Goal: Transaction & Acquisition: Subscribe to service/newsletter

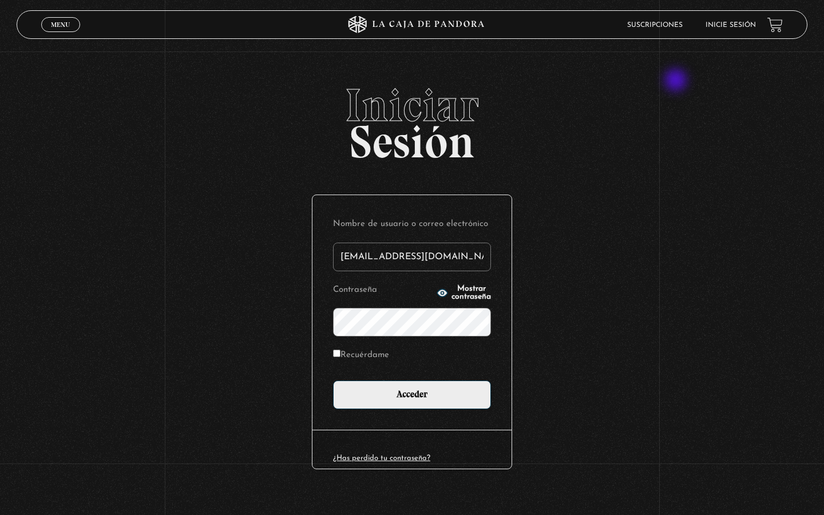
type input "sofia_solis_sass@hotmail.com"
click at [412, 394] on input "Acceder" at bounding box center [412, 394] width 158 height 29
click at [427, 390] on input "Acceder" at bounding box center [412, 394] width 158 height 29
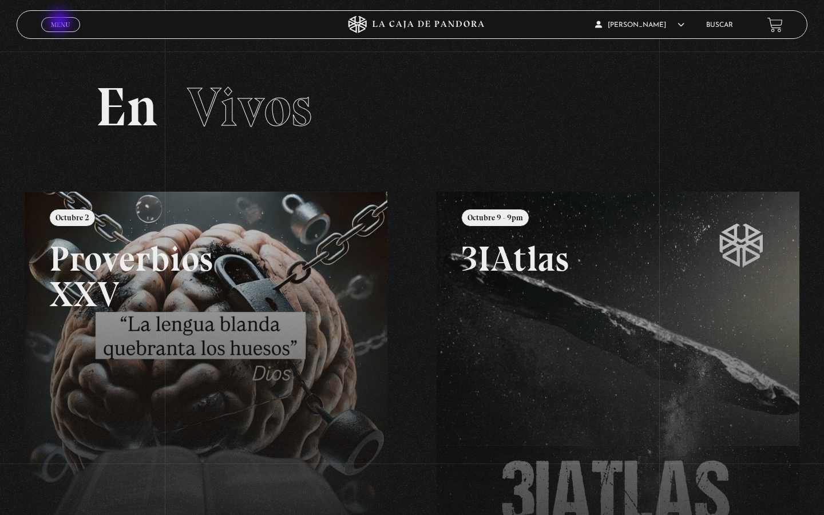
click at [61, 22] on span "Menu" at bounding box center [60, 24] width 19 height 7
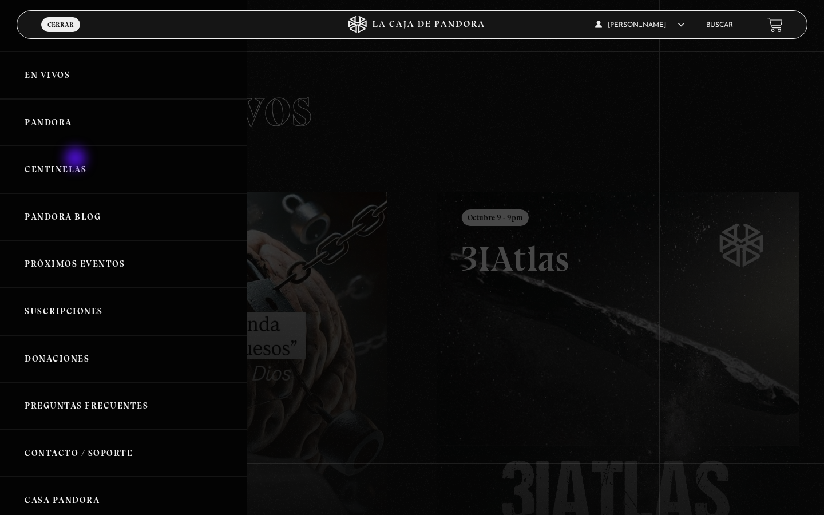
click at [77, 160] on link "Centinelas" at bounding box center [123, 169] width 247 height 47
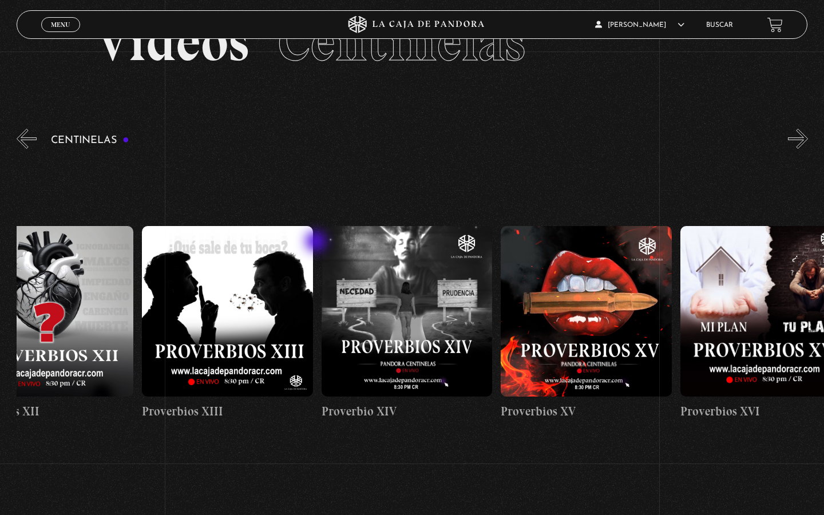
scroll to position [64, 0]
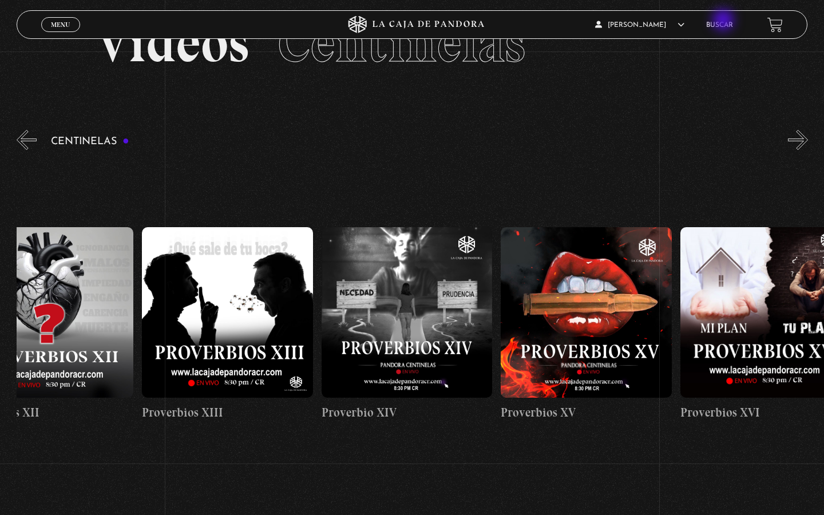
click at [724, 21] on li "Buscar" at bounding box center [719, 25] width 27 height 18
click at [721, 25] on link "Buscar" at bounding box center [719, 25] width 27 height 7
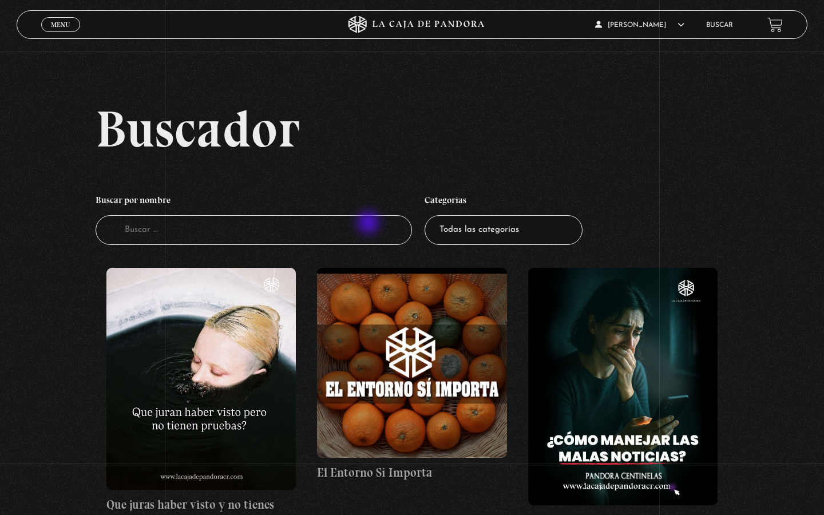
click at [369, 224] on input "Buscador" at bounding box center [254, 230] width 316 height 30
type input "mi otra yo"
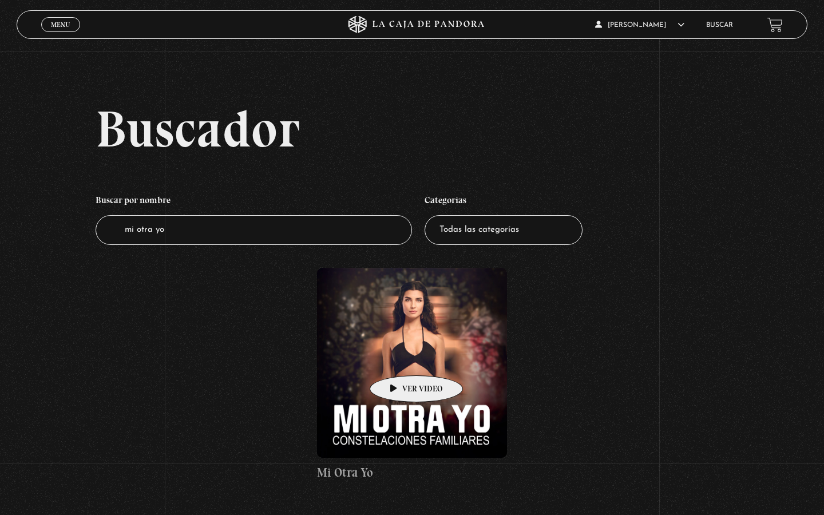
click at [398, 358] on figure at bounding box center [412, 363] width 190 height 190
click at [372, 322] on figure at bounding box center [412, 363] width 190 height 190
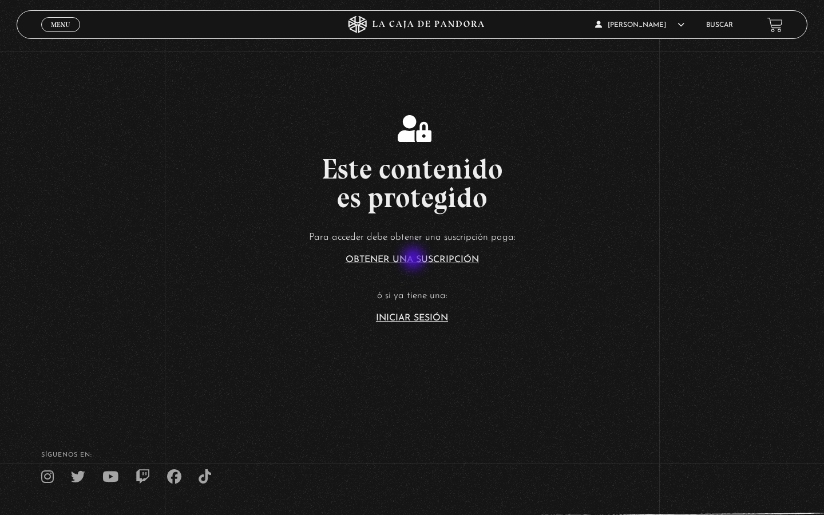
click at [414, 259] on link "Obtener una suscripción" at bounding box center [412, 259] width 133 height 9
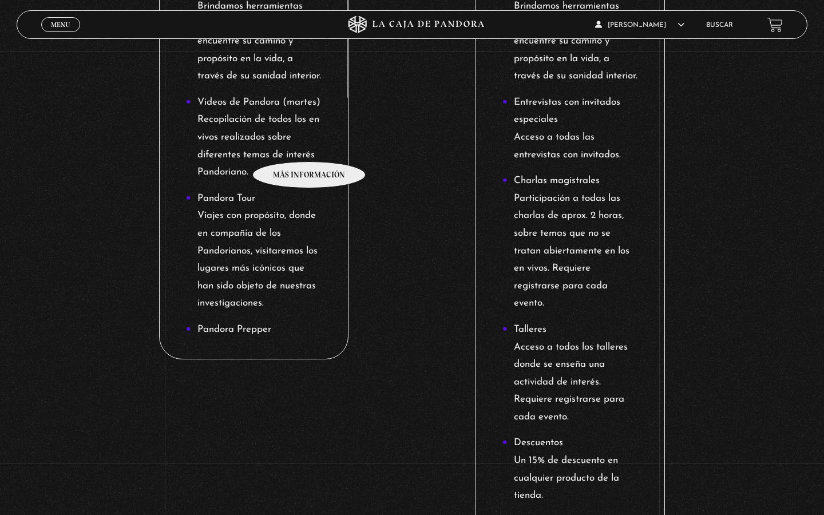
scroll to position [948, 0]
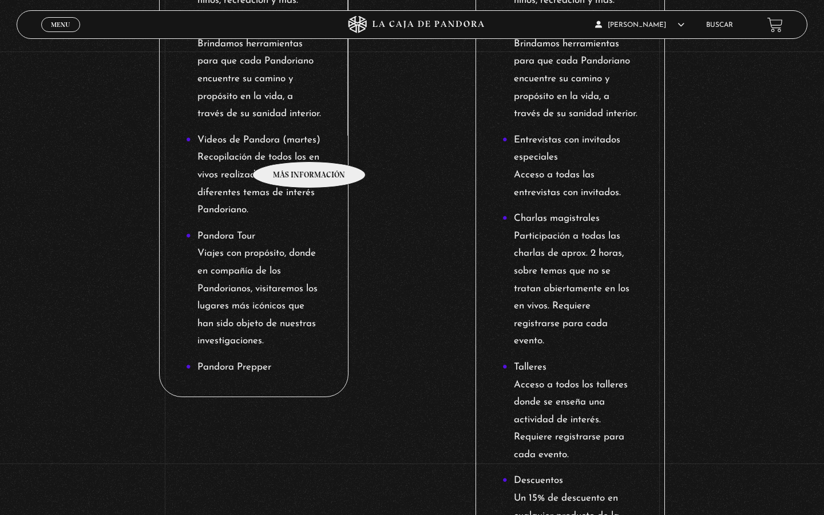
click at [310, 123] on li "Pandora centinelas Brindamos herramientas para que cada Pandoriano encuentre su…" at bounding box center [254, 70] width 136 height 105
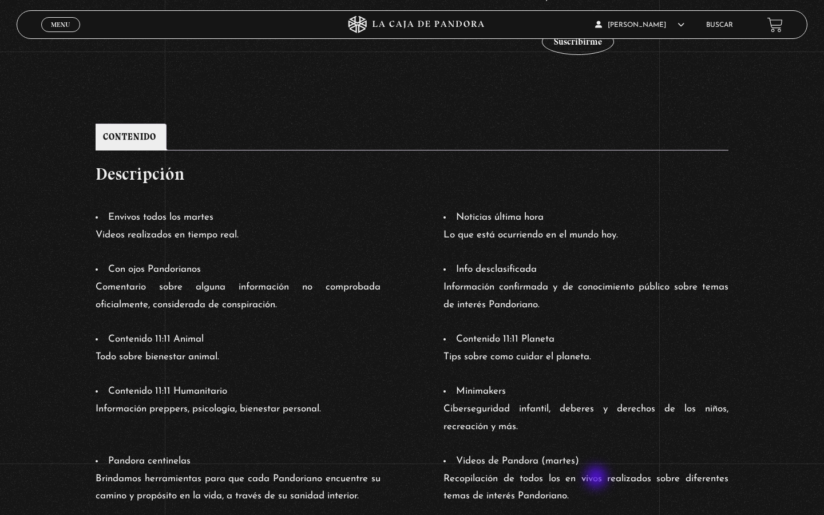
scroll to position [418, 0]
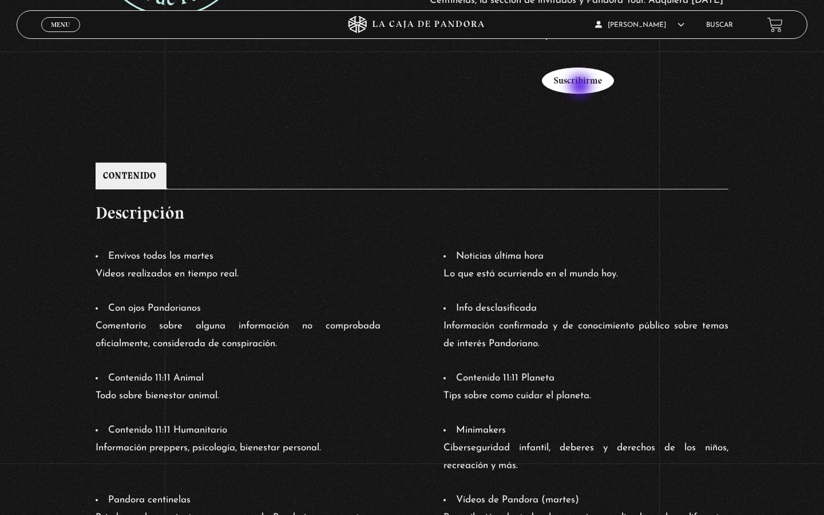
click at [581, 86] on button "Suscribirme" at bounding box center [578, 81] width 72 height 26
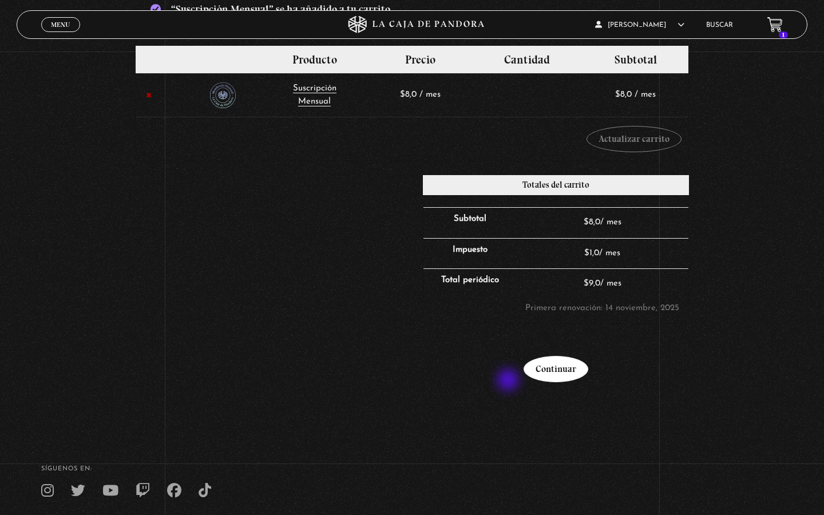
scroll to position [216, 0]
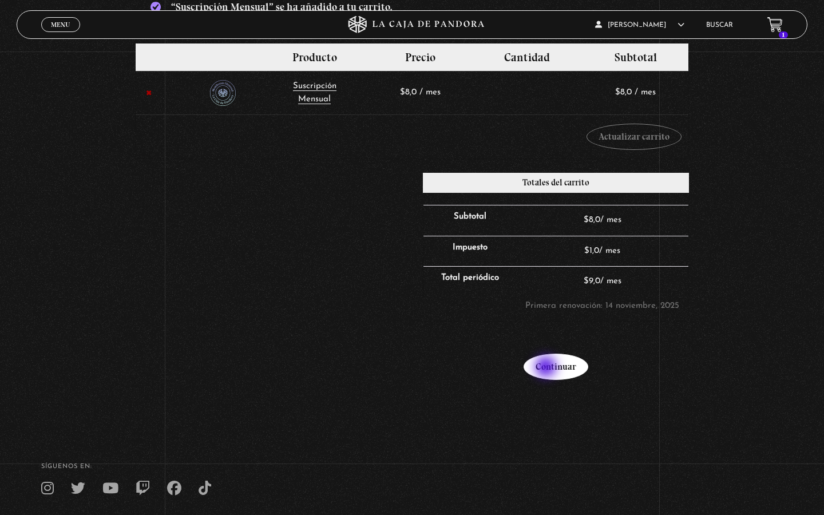
click at [547, 368] on link "Continuar" at bounding box center [555, 367] width 65 height 26
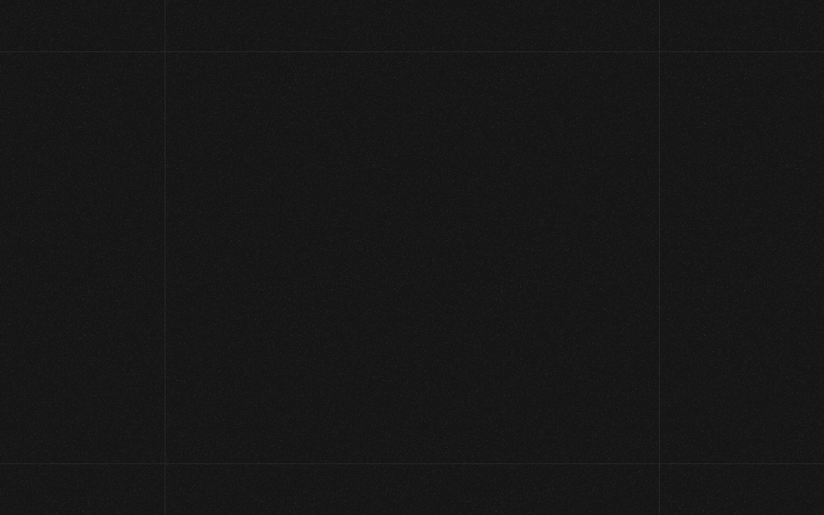
select select "CR-A"
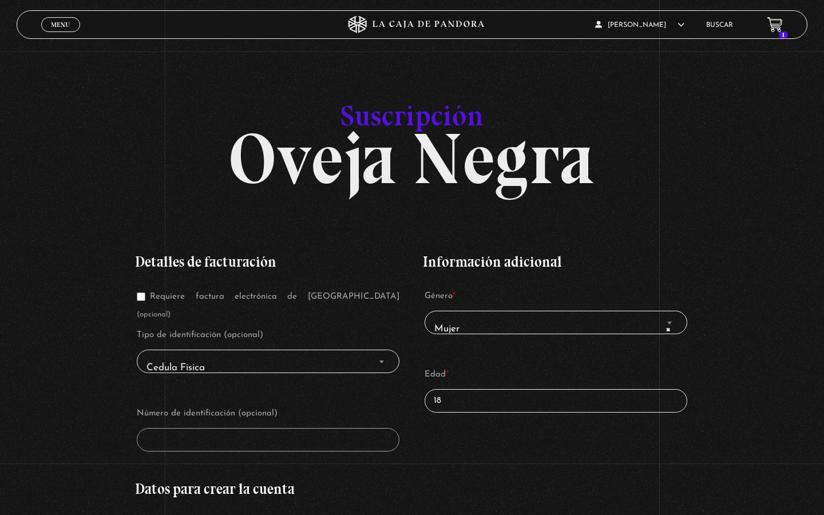
scroll to position [29, 0]
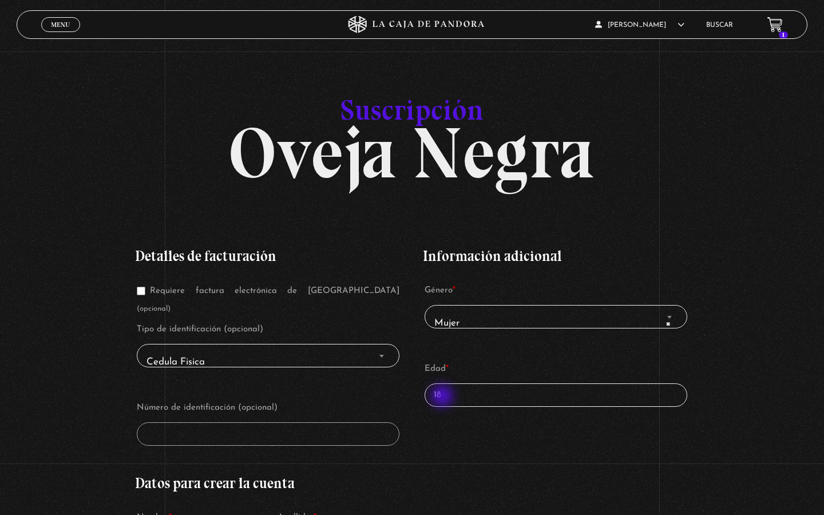
click at [445, 398] on input "18" at bounding box center [556, 394] width 262 height 23
type input "1"
type input "39"
click at [445, 435] on div "Información adicional Género * Mujer Hombre × Mujer Edad * 39" at bounding box center [555, 334] width 265 height 205
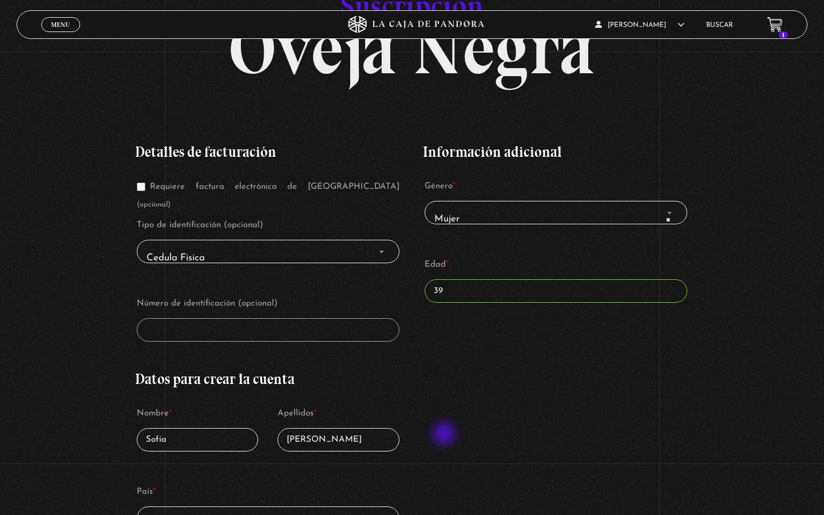
scroll to position [142, 0]
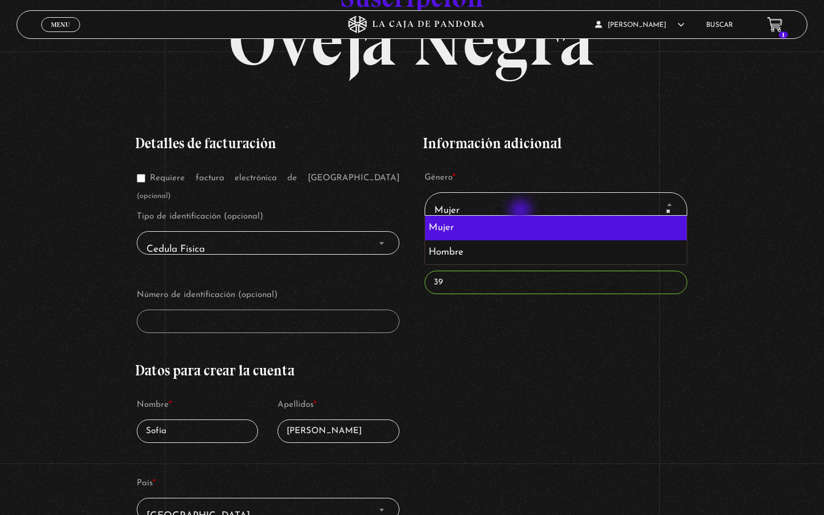
click at [522, 212] on span "× Mujer" at bounding box center [556, 210] width 252 height 26
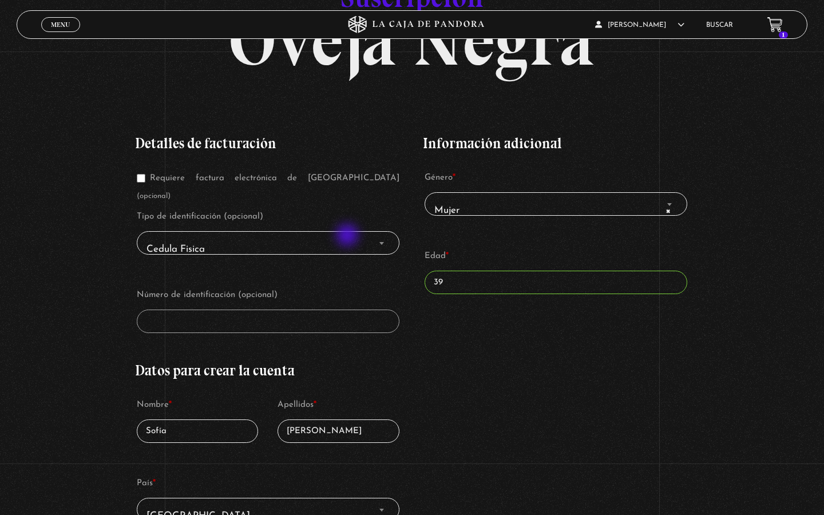
click at [348, 236] on span "Cedula Fisica" at bounding box center [268, 249] width 252 height 26
click at [346, 236] on span "Cedula Fisica" at bounding box center [268, 249] width 252 height 26
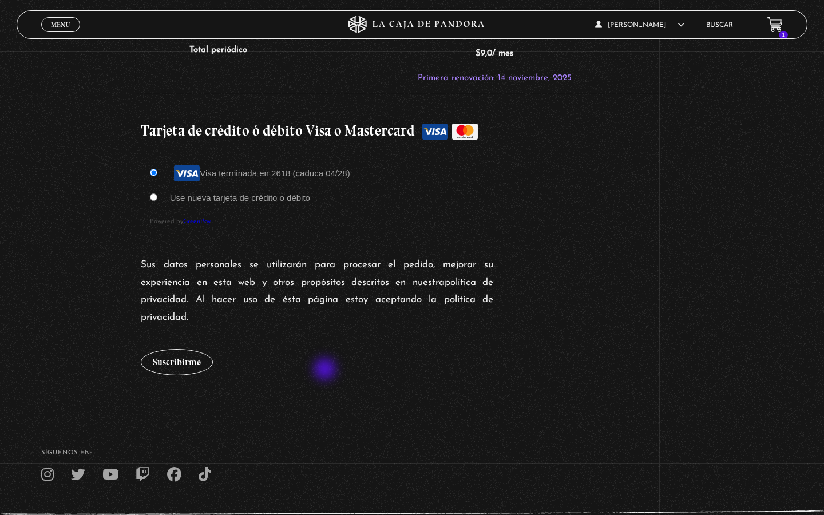
scroll to position [1029, 0]
click at [180, 348] on button "Suscribirme" at bounding box center [177, 361] width 72 height 26
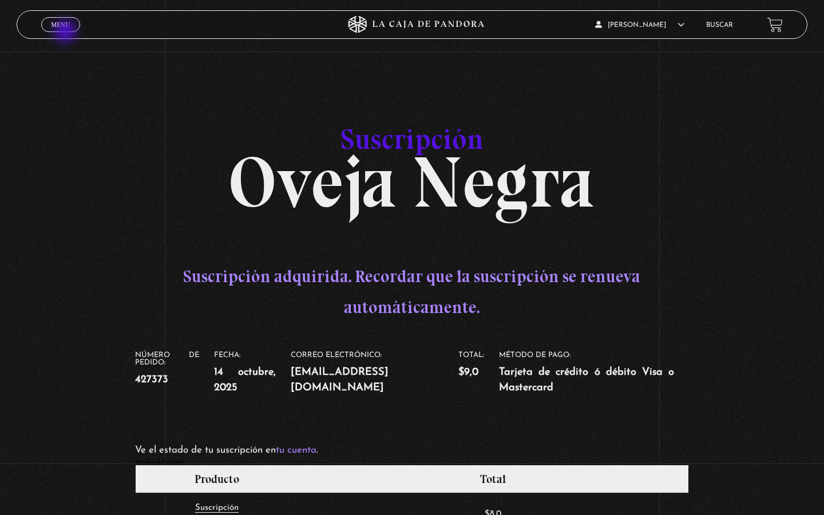
click at [66, 33] on div "Menu Cerrar" at bounding box center [164, 24] width 247 height 27
click at [719, 25] on link "Buscar" at bounding box center [719, 25] width 27 height 7
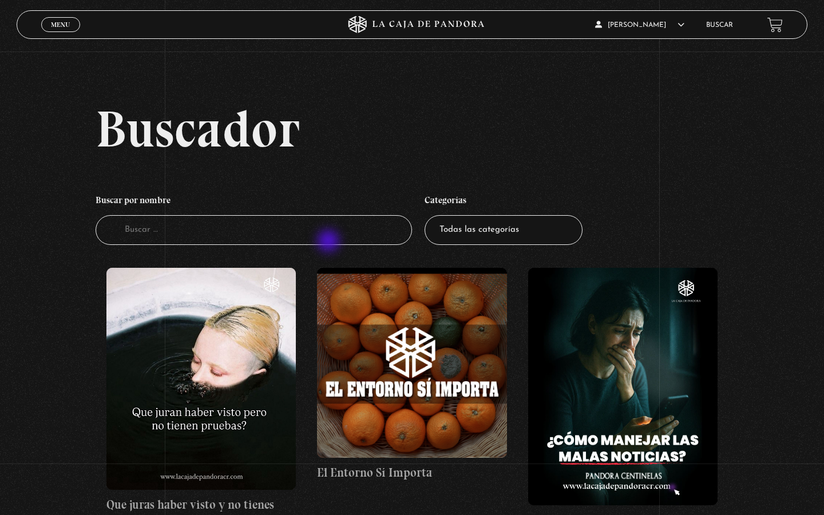
click at [330, 242] on input "Buscador" at bounding box center [254, 230] width 316 height 30
type input "c"
type input "mi otra yo"
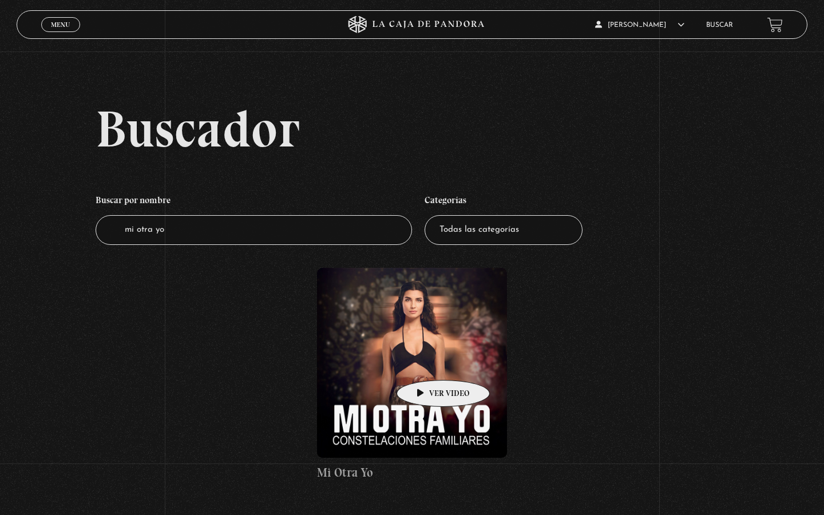
click at [426, 364] on figure at bounding box center [412, 363] width 190 height 190
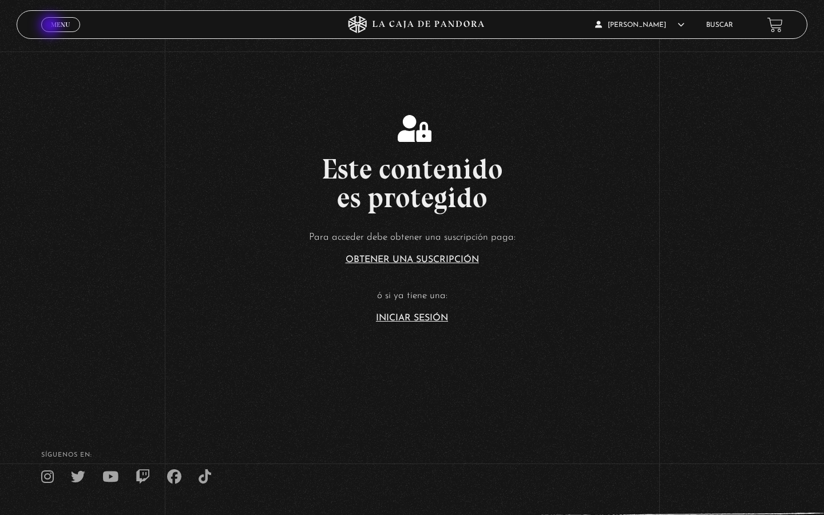
click at [51, 26] on span "Menu" at bounding box center [60, 24] width 19 height 7
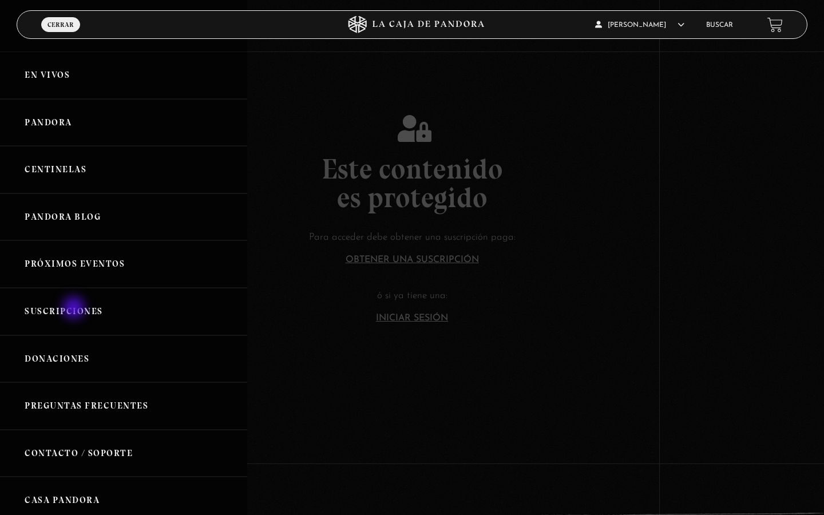
click at [75, 309] on link "Suscripciones" at bounding box center [123, 311] width 247 height 47
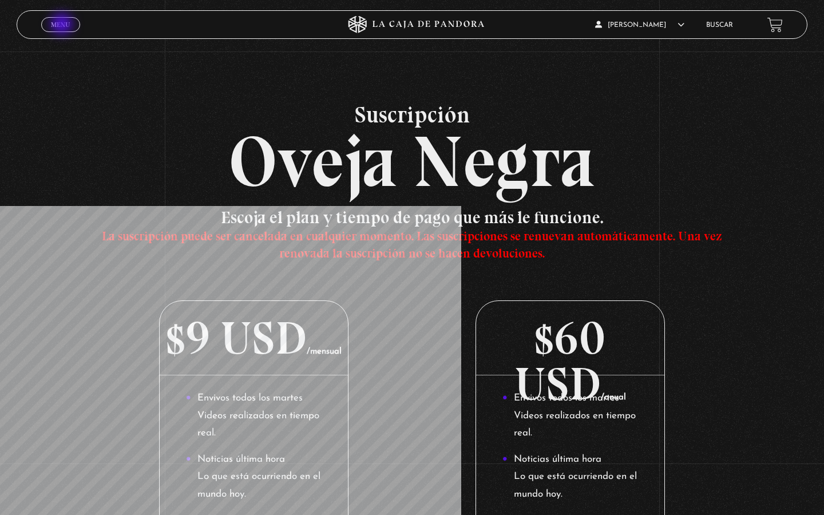
click at [63, 25] on span "Menu" at bounding box center [60, 24] width 19 height 7
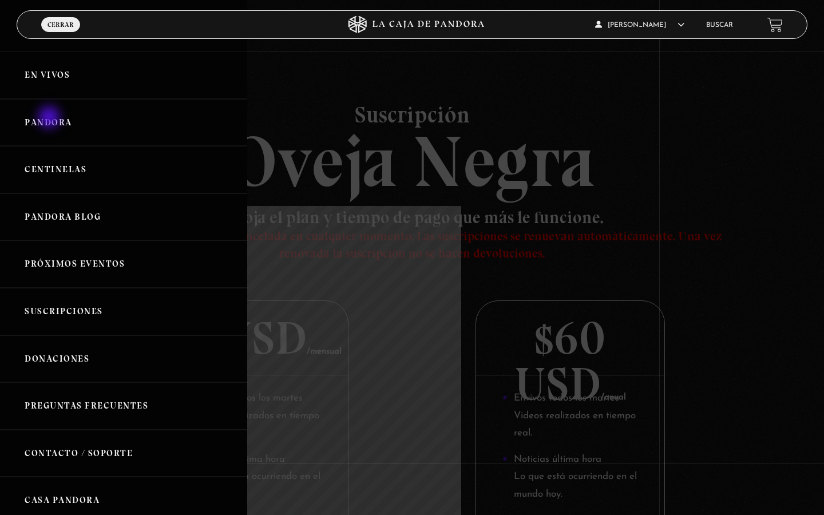
click at [50, 118] on link "Pandora" at bounding box center [123, 122] width 247 height 47
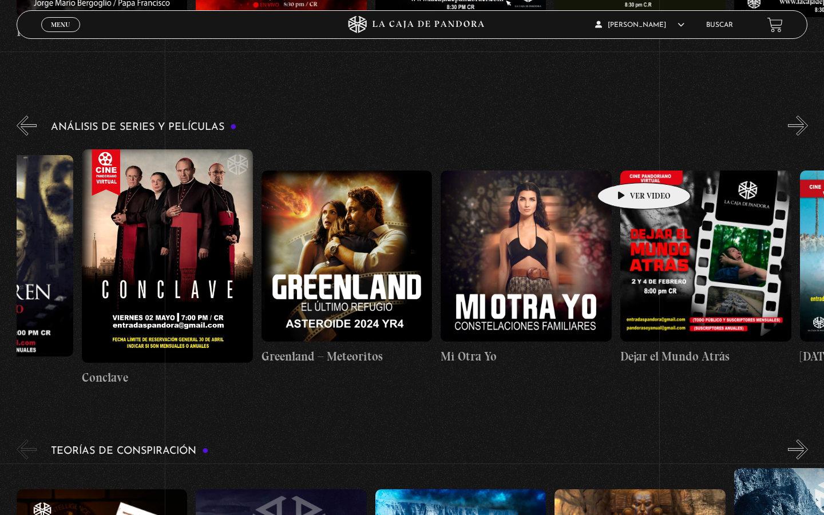
scroll to position [0, 124]
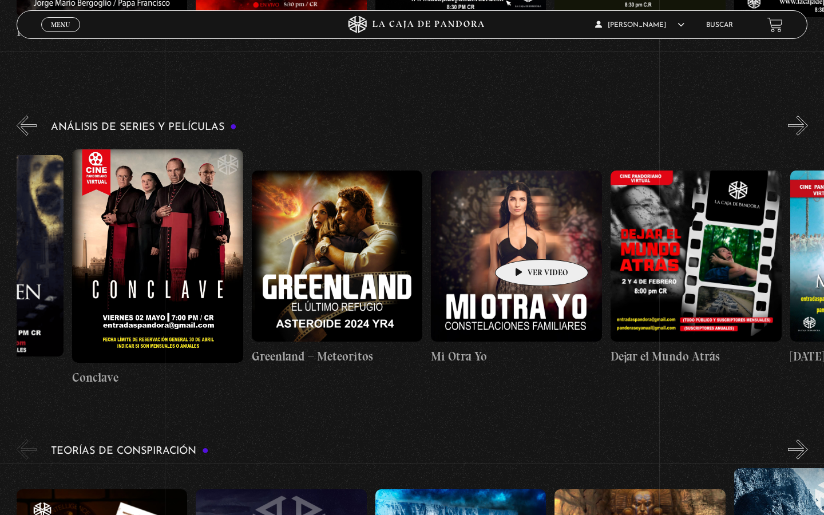
click at [523, 242] on figure at bounding box center [516, 255] width 171 height 171
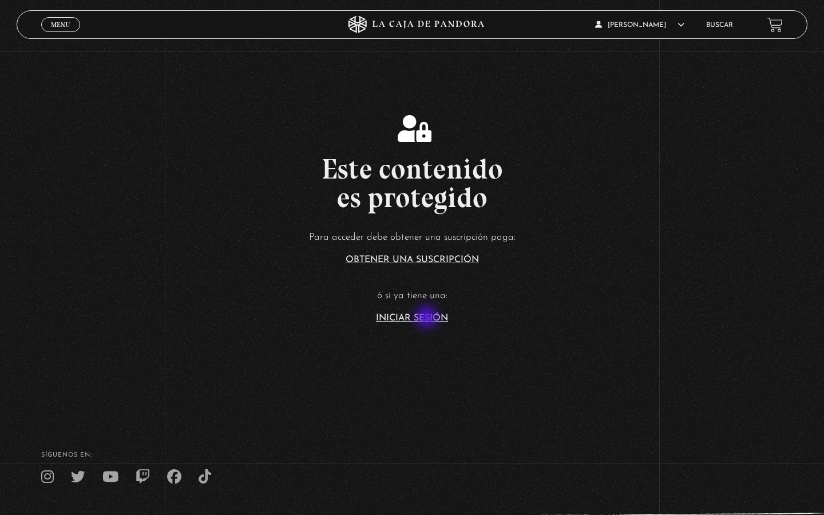
click at [428, 318] on link "Iniciar Sesión" at bounding box center [412, 318] width 72 height 9
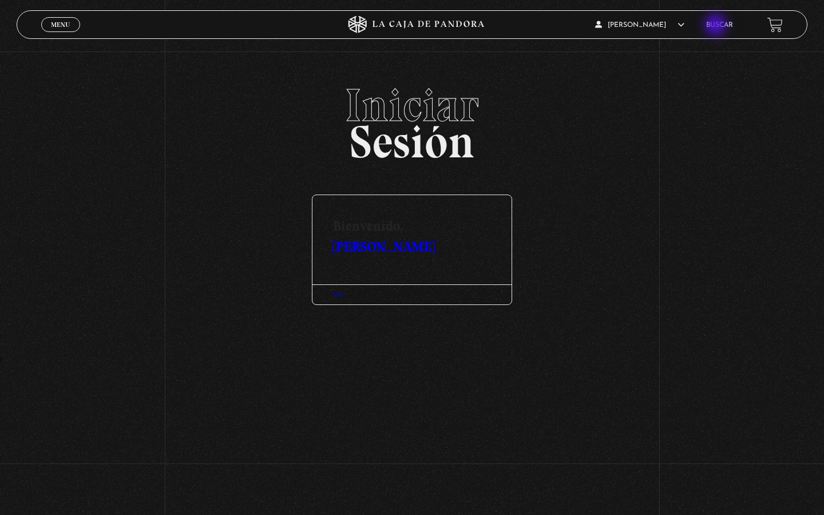
click at [717, 26] on link "Buscar" at bounding box center [719, 25] width 27 height 7
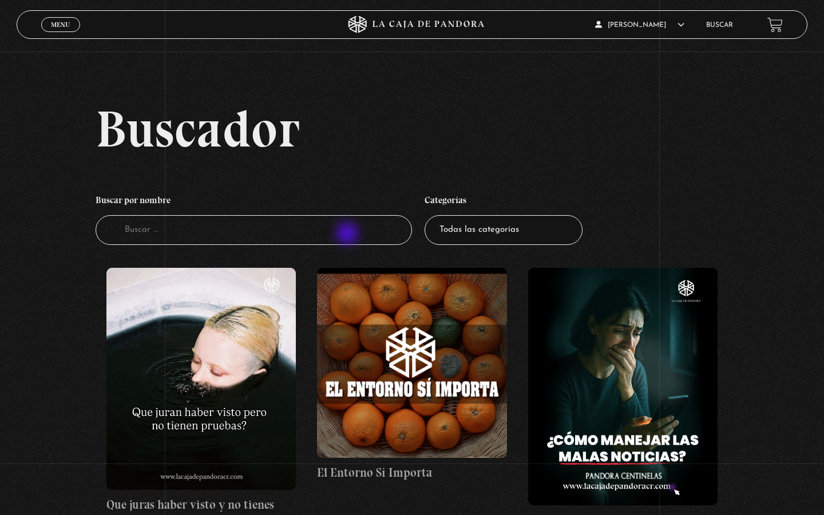
click at [348, 235] on input "Buscador" at bounding box center [254, 230] width 316 height 30
type input "mi otra yo"
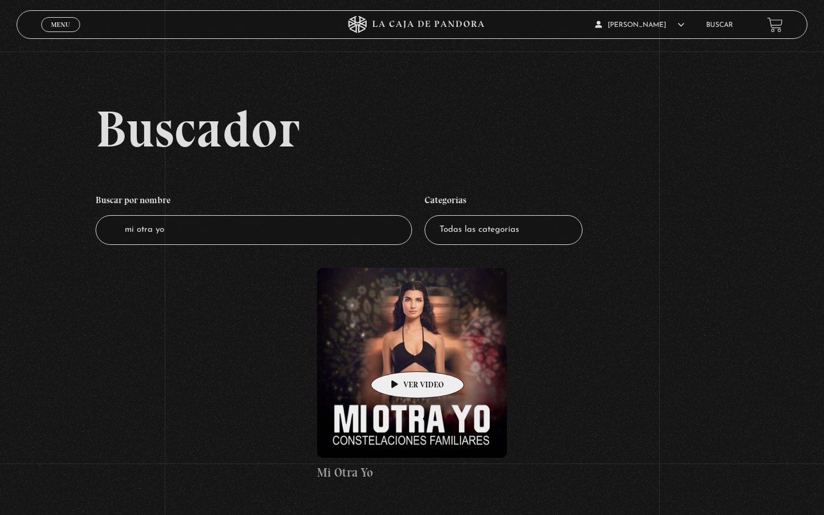
click at [399, 354] on figure at bounding box center [412, 363] width 190 height 190
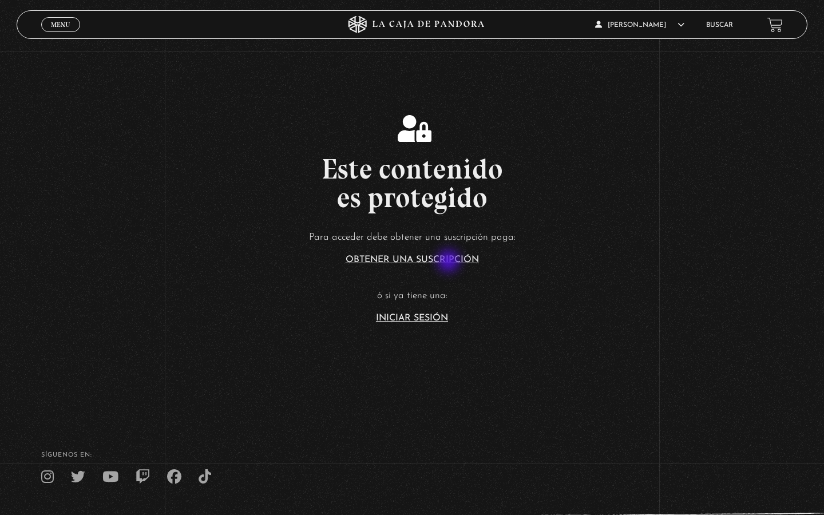
click at [450, 262] on link "Obtener una suscripción" at bounding box center [412, 259] width 133 height 9
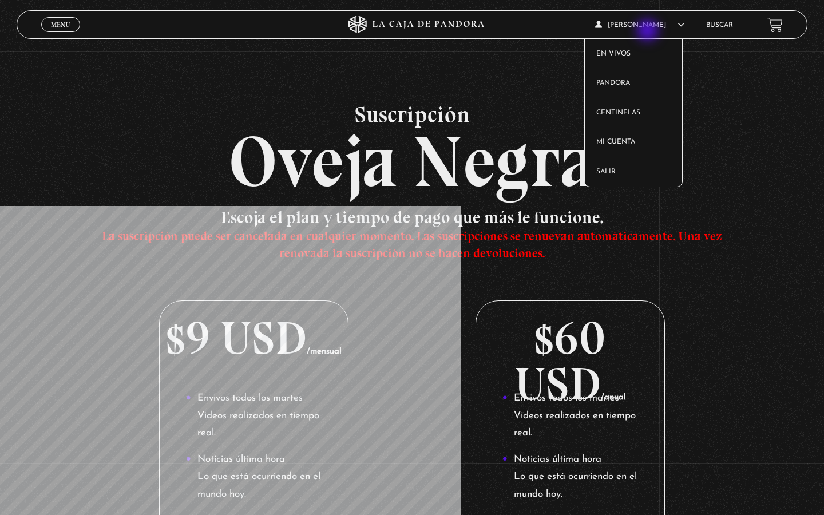
click at [649, 31] on article "Sofía Solís En vivos Pandora Centinelas Mi cuenta Salir" at bounding box center [644, 24] width 99 height 27
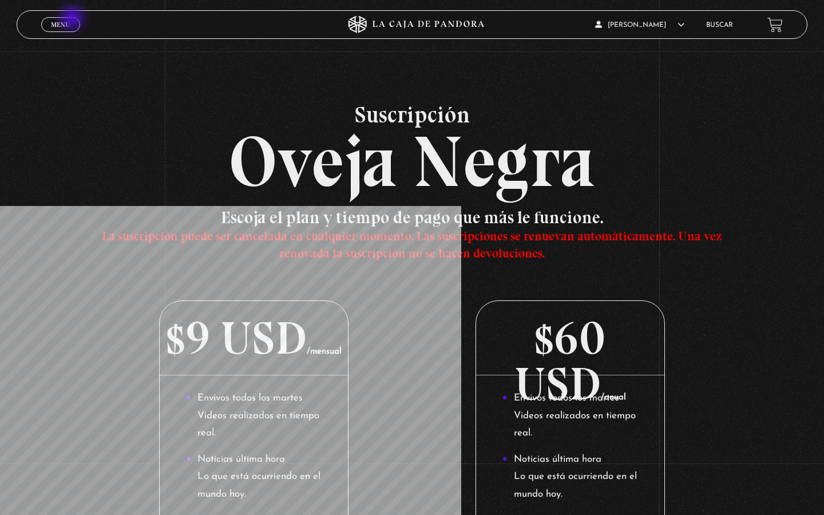
click at [73, 19] on link "Menu Cerrar" at bounding box center [60, 24] width 39 height 15
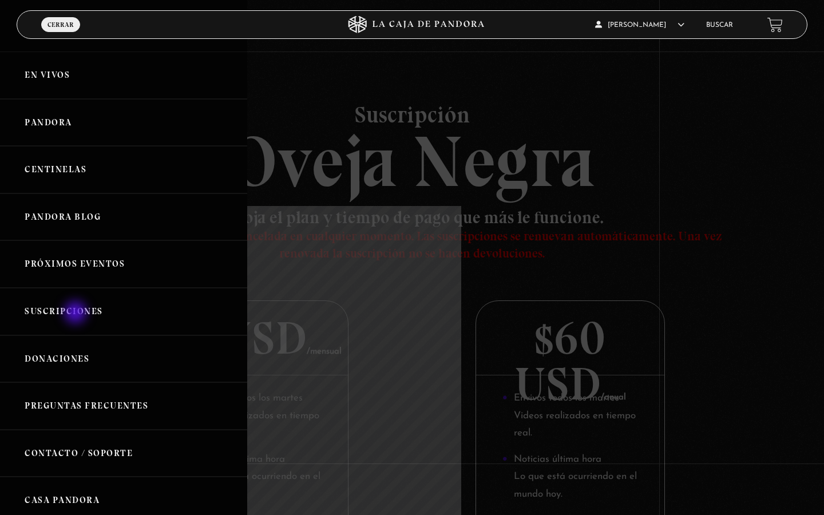
click at [77, 314] on link "Suscripciones" at bounding box center [123, 311] width 247 height 47
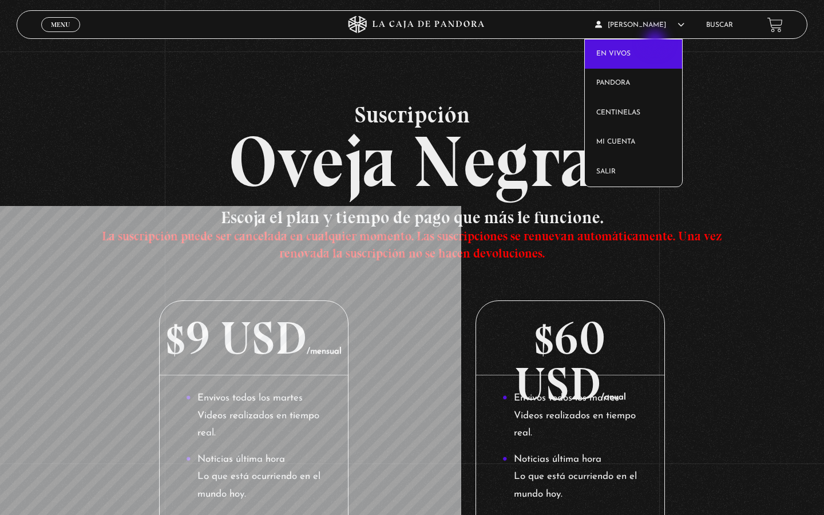
click at [656, 33] on article "Sofía Solís En vivos Pandora Centinelas Mi cuenta Salir" at bounding box center [644, 24] width 99 height 27
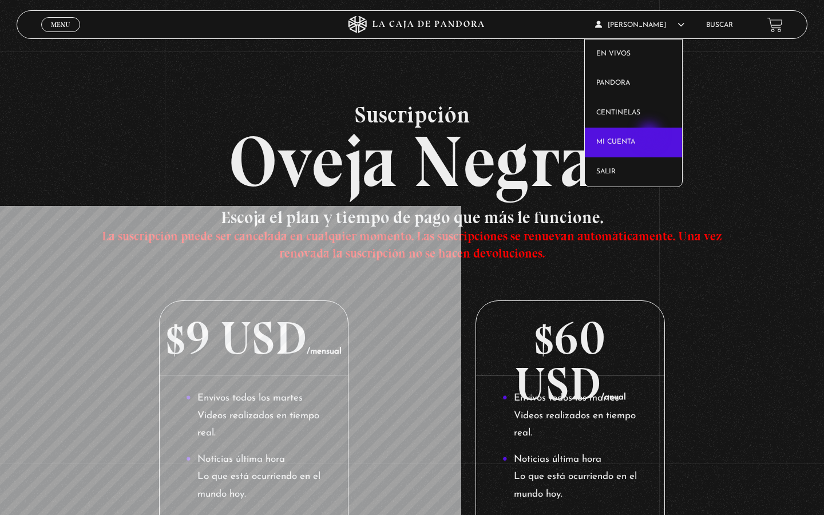
click at [650, 135] on link "Mi cuenta" at bounding box center [634, 143] width 98 height 30
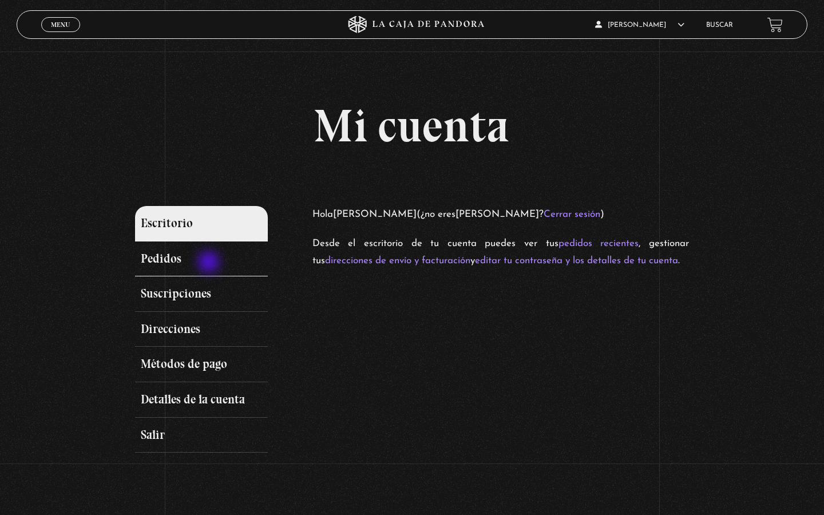
click at [209, 263] on link "Pedidos" at bounding box center [201, 258] width 133 height 35
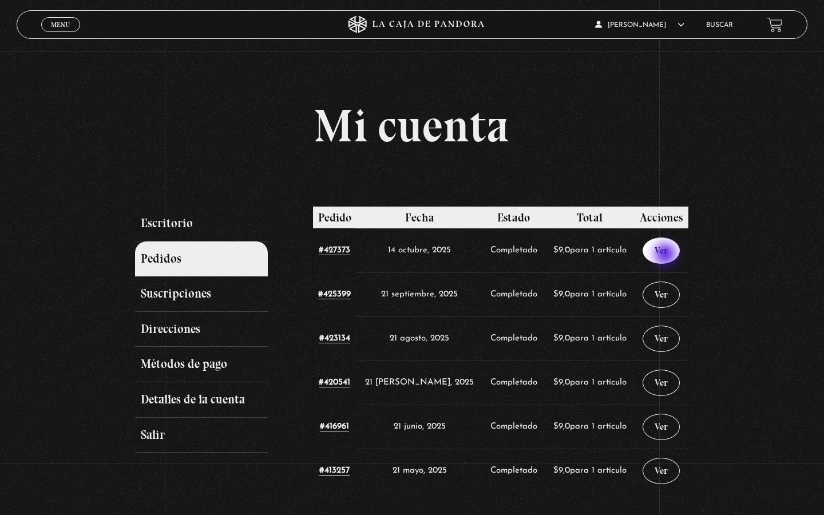
click at [667, 255] on link "Ver" at bounding box center [660, 250] width 37 height 26
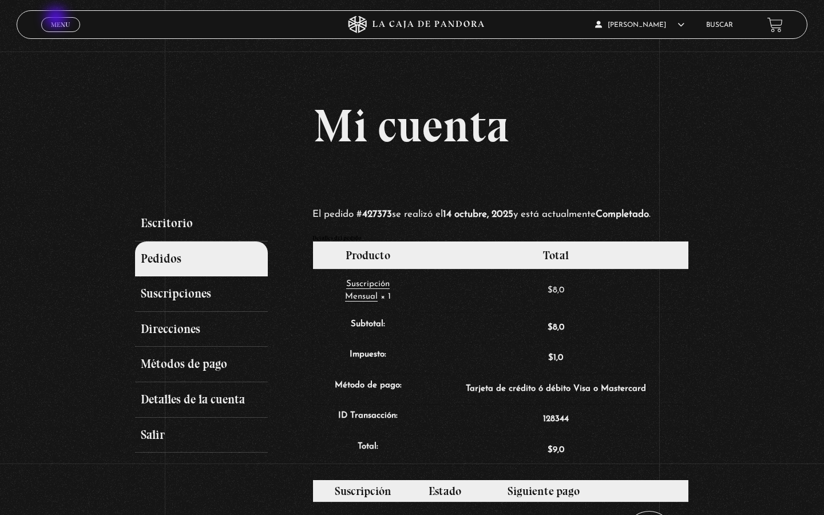
click at [57, 19] on link "Menu Cerrar" at bounding box center [60, 24] width 39 height 15
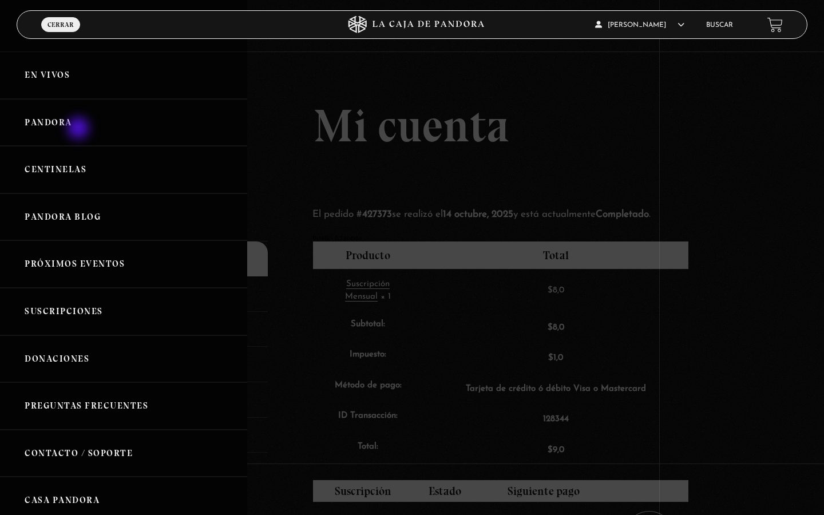
click at [80, 129] on link "Pandora" at bounding box center [123, 122] width 247 height 47
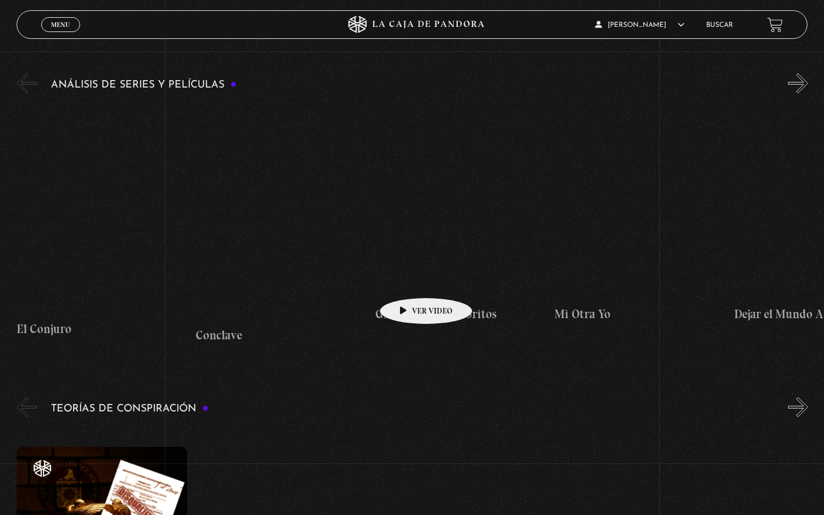
scroll to position [1467, 0]
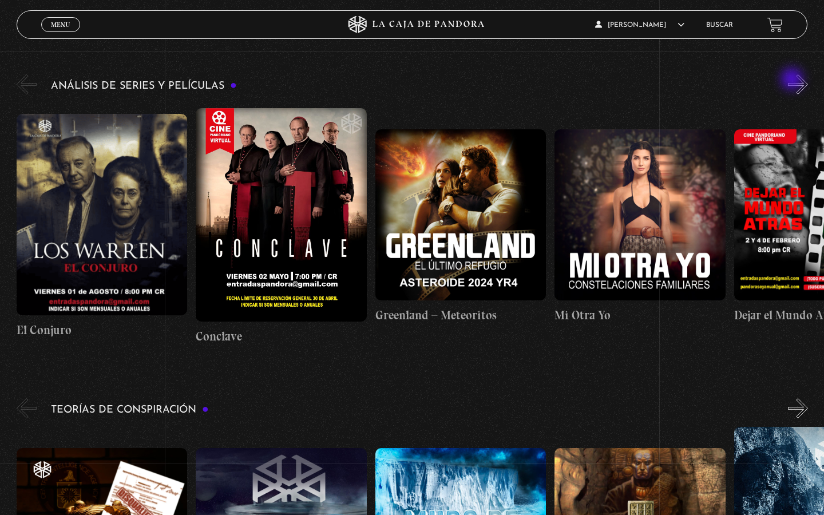
click at [793, 80] on button "»" at bounding box center [798, 84] width 20 height 20
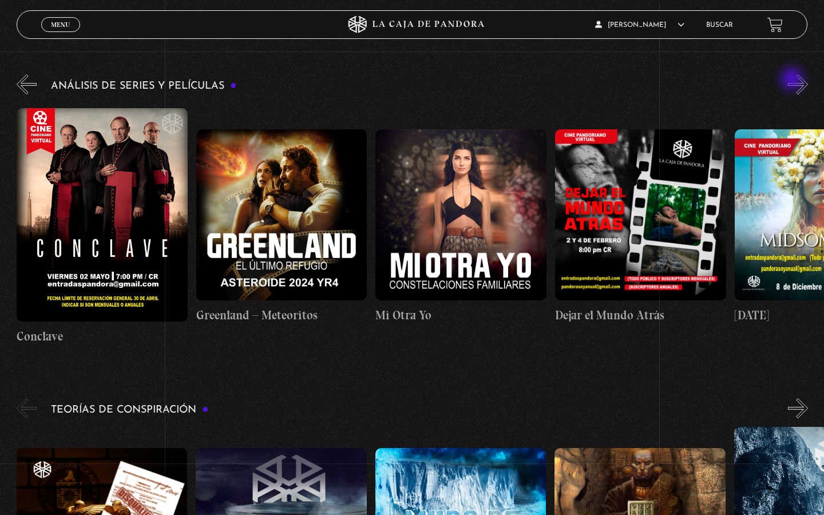
click at [793, 80] on button "»" at bounding box center [798, 84] width 20 height 20
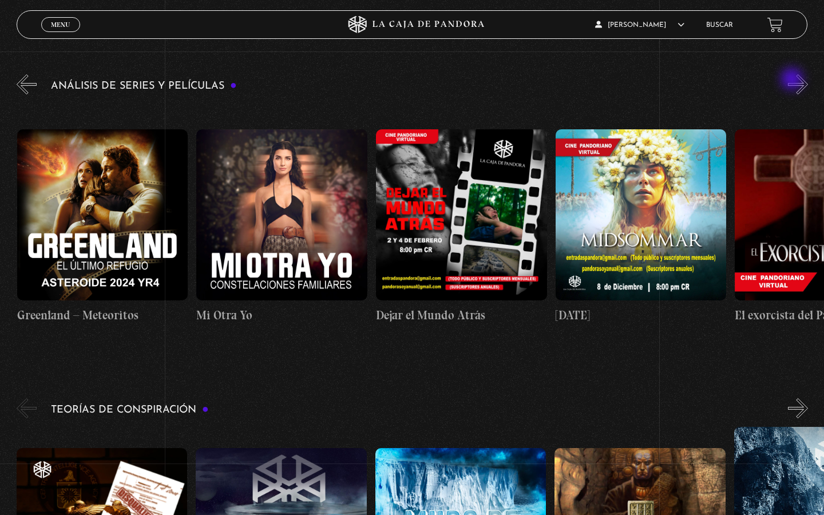
click at [793, 80] on button "»" at bounding box center [798, 84] width 20 height 20
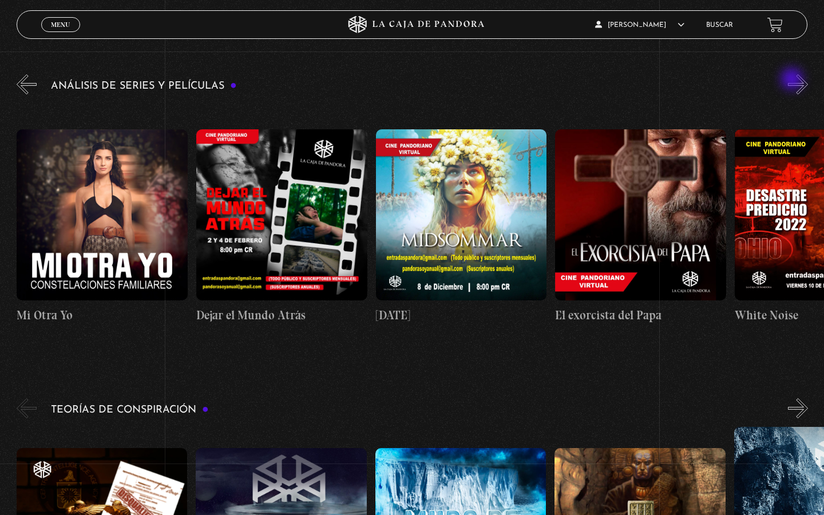
click at [793, 80] on button "»" at bounding box center [798, 84] width 20 height 20
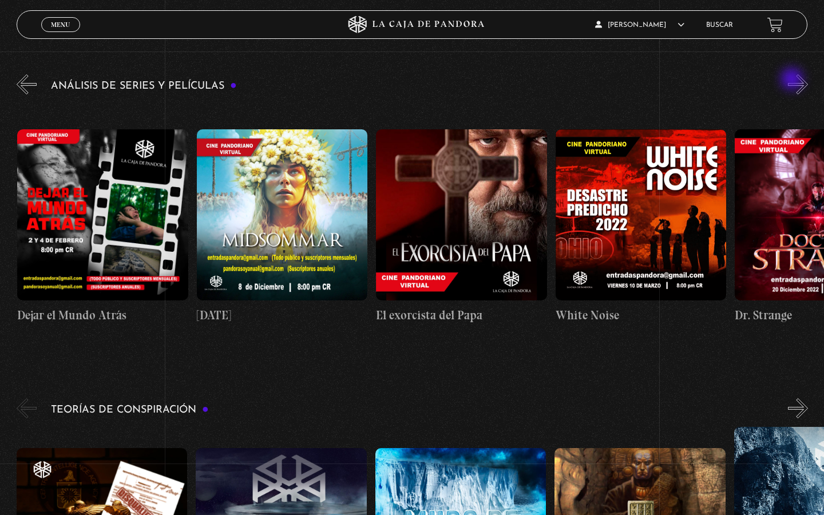
scroll to position [0, 717]
click at [794, 81] on button "»" at bounding box center [798, 84] width 20 height 20
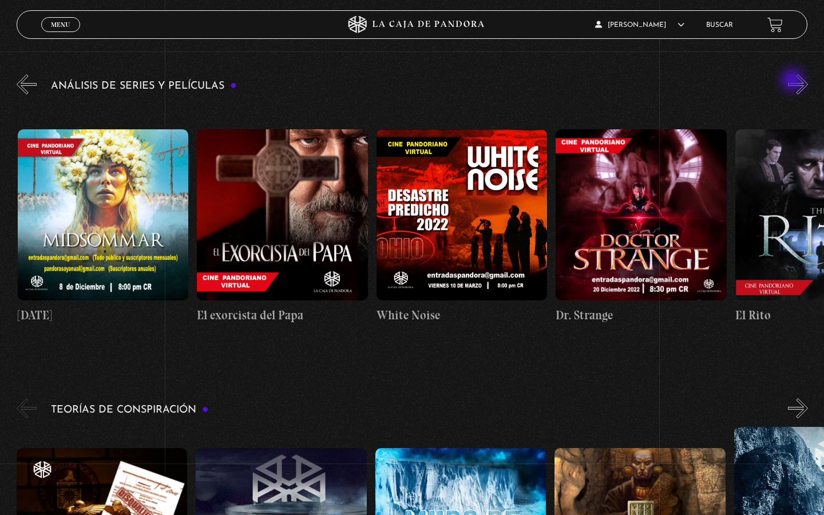
scroll to position [0, 896]
click at [794, 83] on button "»" at bounding box center [798, 84] width 20 height 20
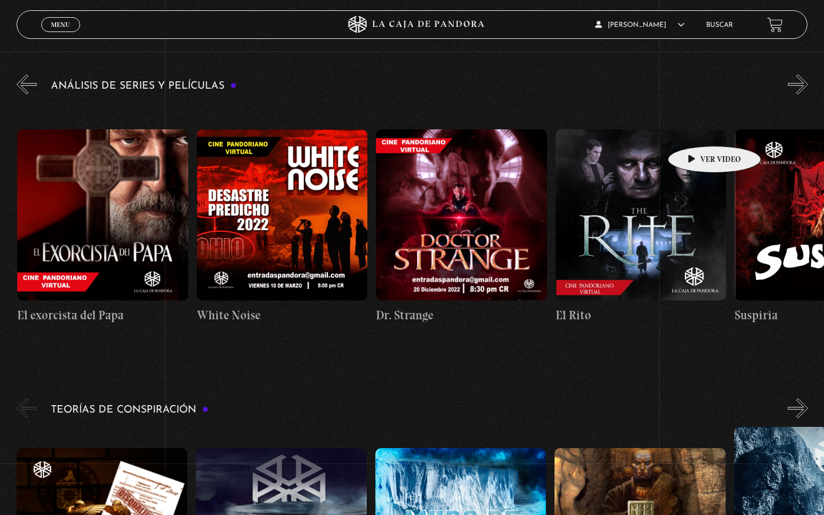
scroll to position [0, 1076]
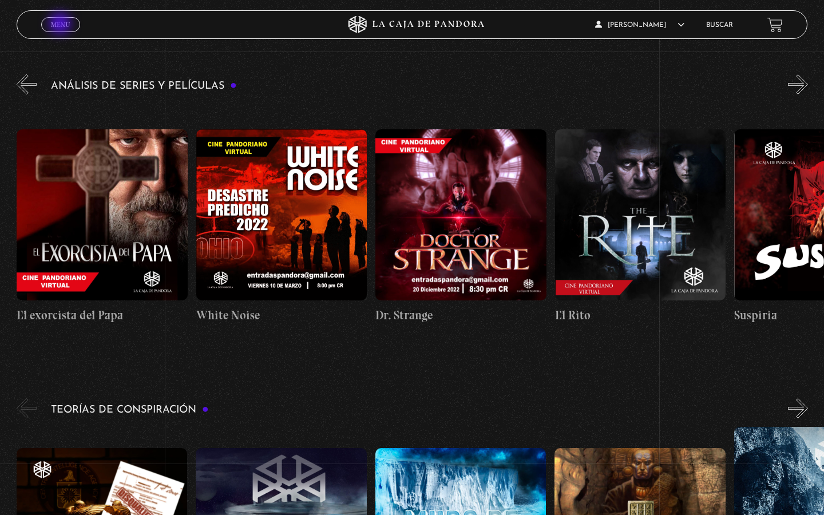
click at [61, 25] on span "Menu" at bounding box center [60, 24] width 19 height 7
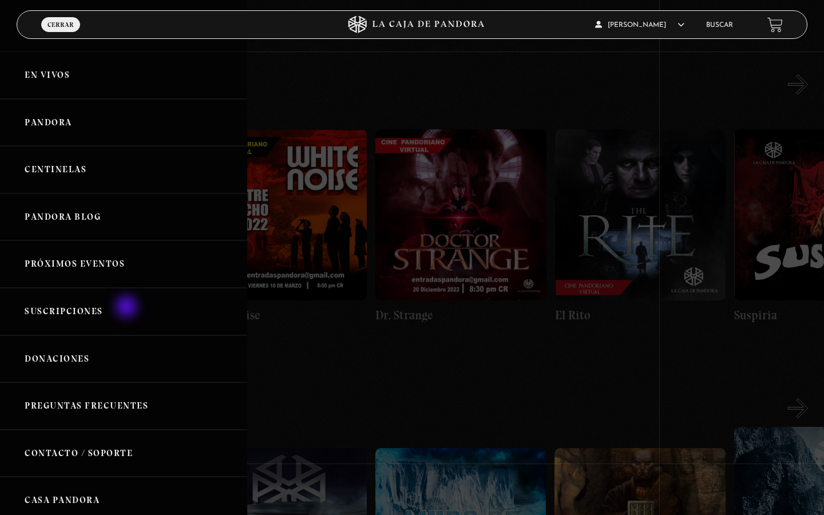
click at [124, 306] on link "Suscripciones" at bounding box center [123, 311] width 247 height 47
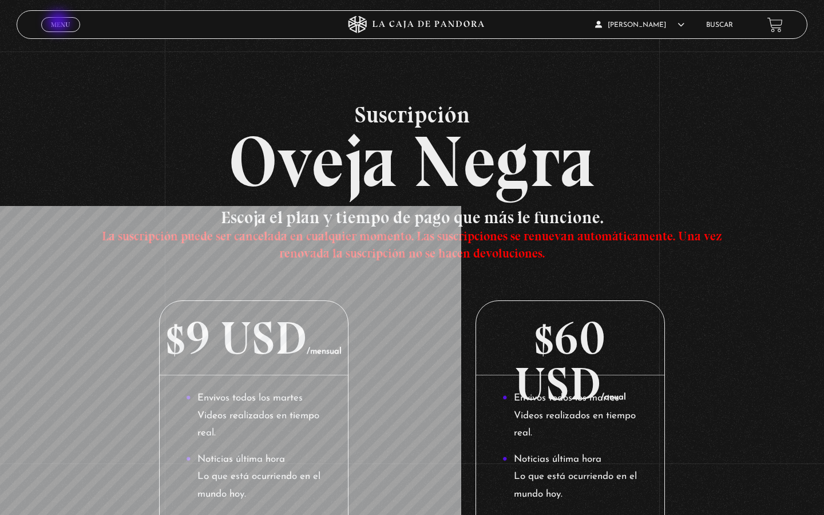
click at [59, 23] on span "Menu" at bounding box center [60, 24] width 19 height 7
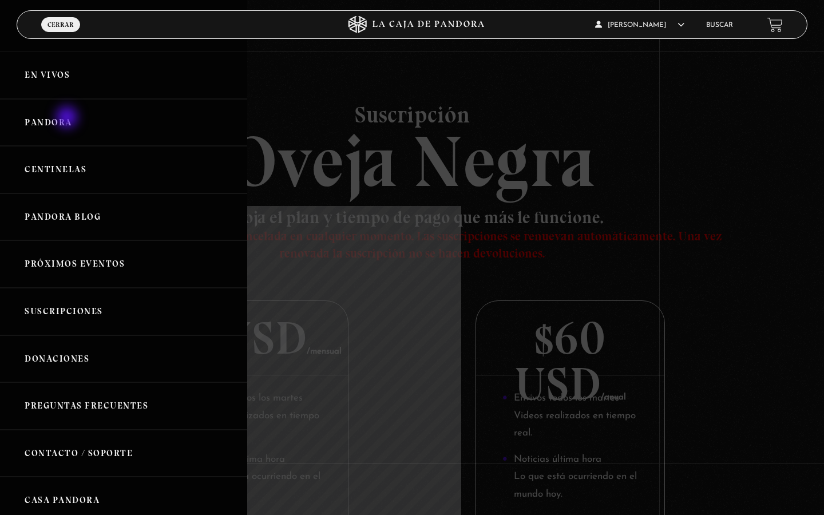
click at [68, 118] on link "Pandora" at bounding box center [123, 122] width 247 height 47
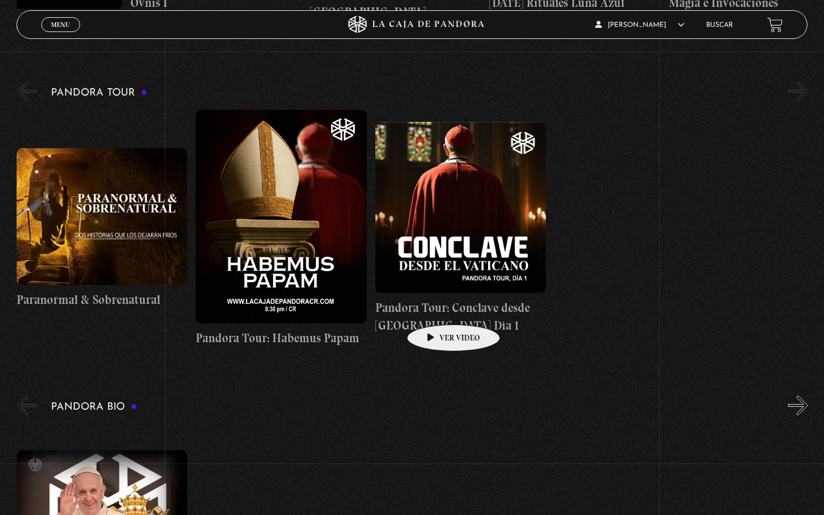
scroll to position [604, 0]
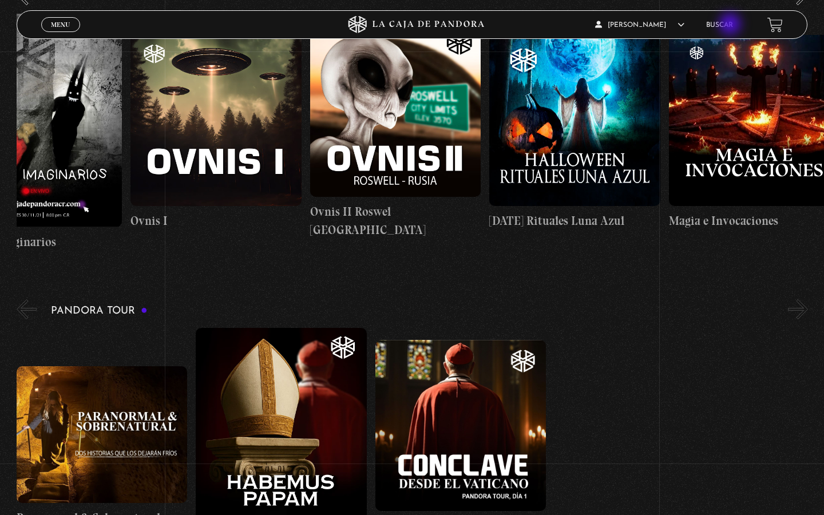
click at [731, 25] on link "Buscar" at bounding box center [719, 25] width 27 height 7
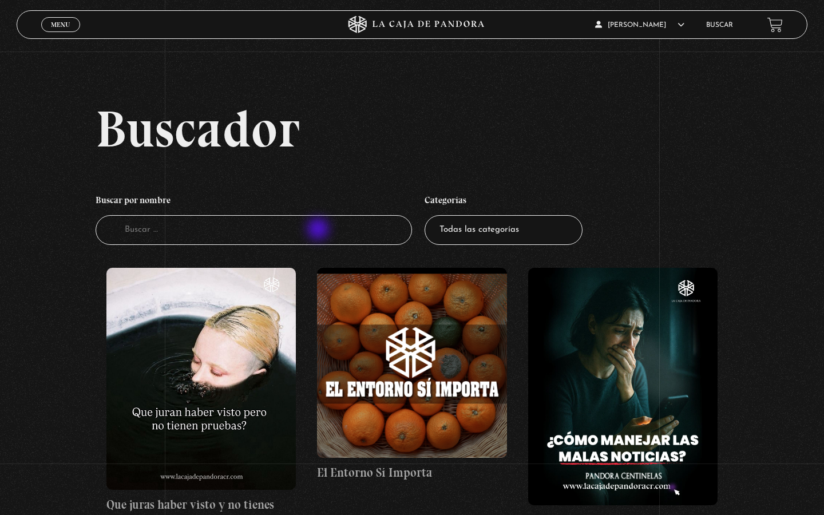
click at [319, 230] on input "Buscador" at bounding box center [254, 230] width 316 height 30
type input "atlas"
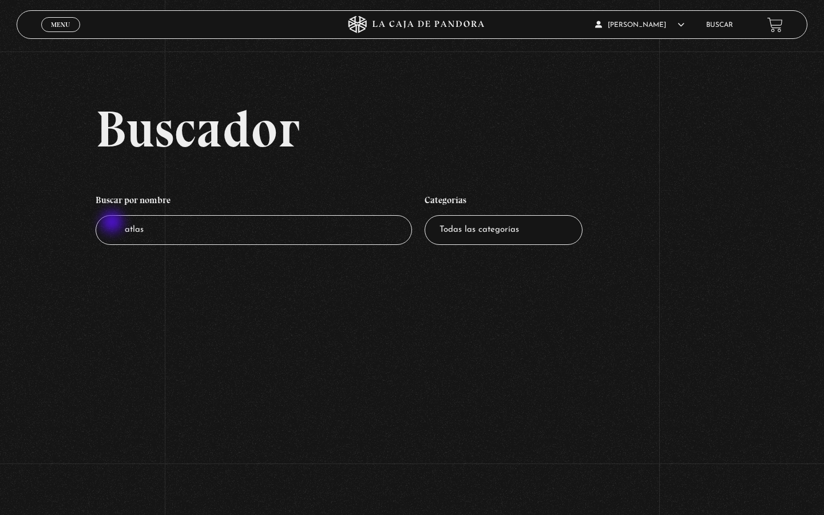
drag, startPoint x: 248, startPoint y: 227, endPoint x: 114, endPoint y: 223, distance: 133.9
click at [114, 223] on input "atlas" at bounding box center [254, 230] width 316 height 30
type input "cometa"
click at [355, 233] on input "cometa" at bounding box center [254, 230] width 316 height 30
select select "mundo-espiritual"
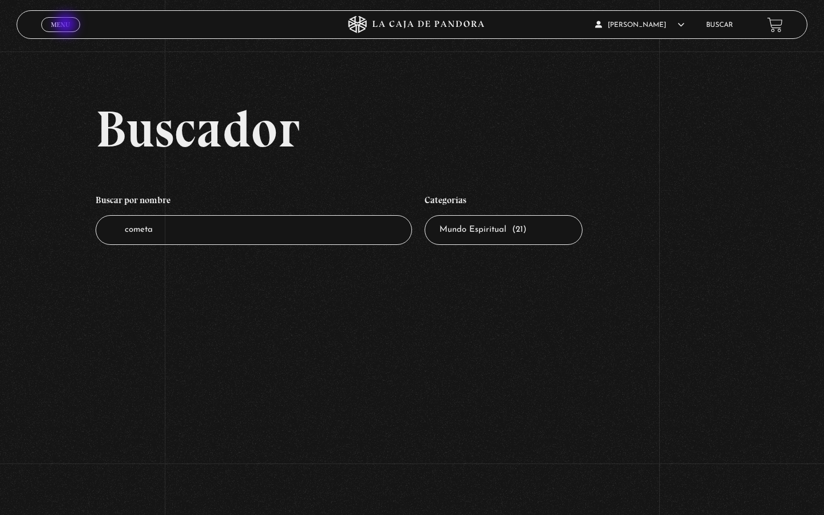
click at [67, 24] on span "Menu" at bounding box center [60, 24] width 19 height 7
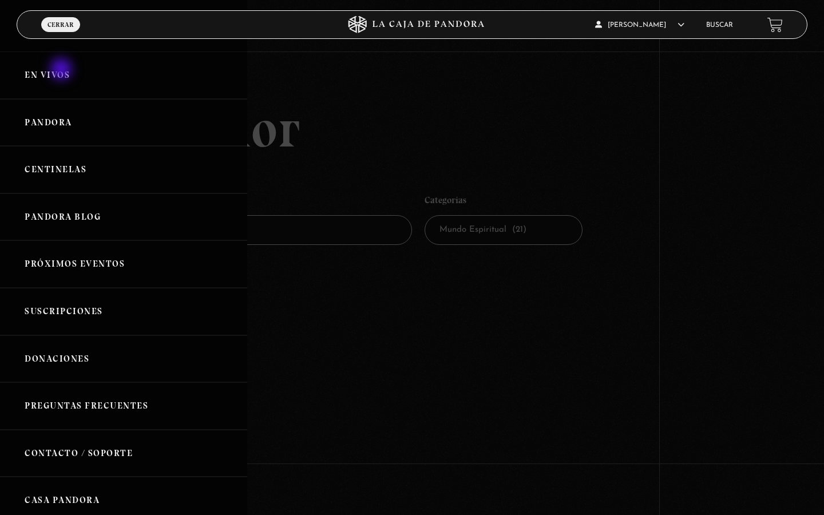
click at [62, 70] on link "En vivos" at bounding box center [123, 74] width 247 height 47
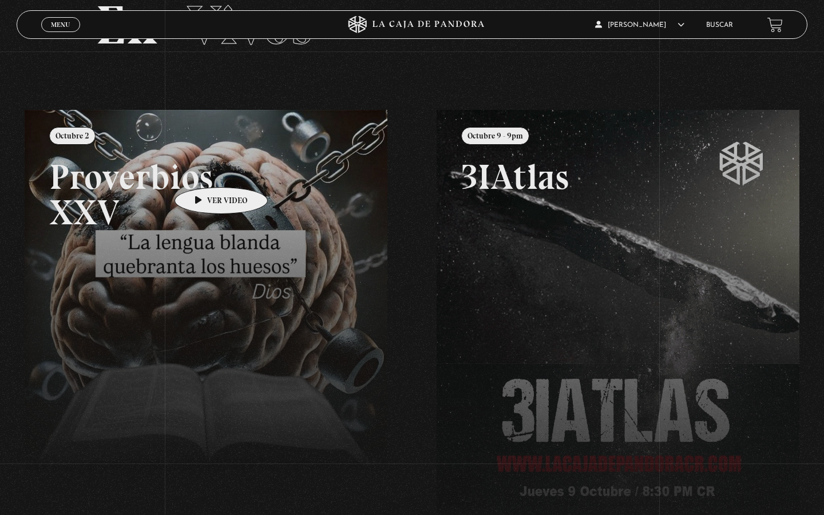
scroll to position [106, 0]
